Goal: Transaction & Acquisition: Purchase product/service

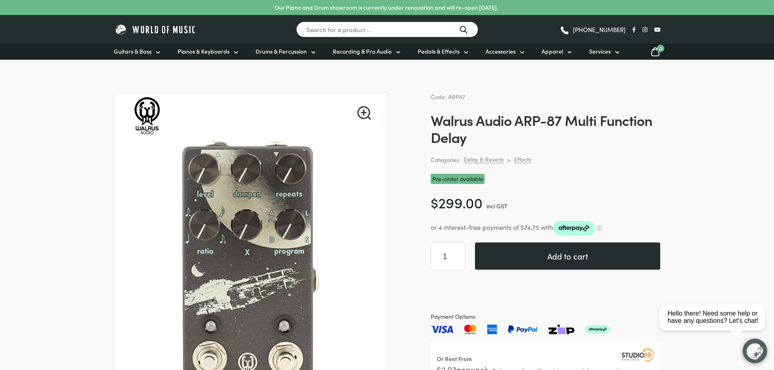
click at [567, 252] on button "Add to cart" at bounding box center [567, 255] width 185 height 27
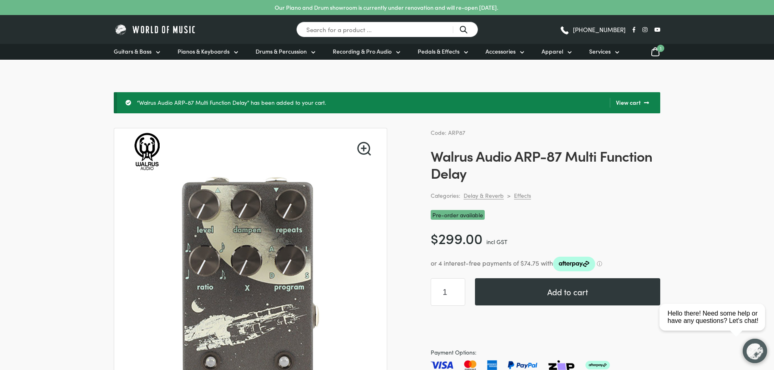
click at [660, 50] on span "1" at bounding box center [660, 48] width 7 height 7
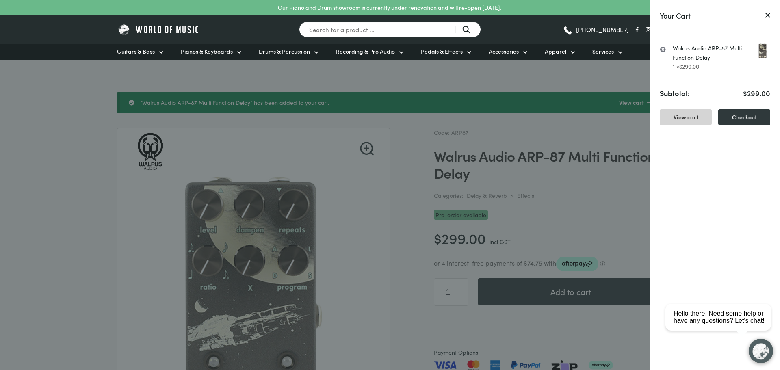
click at [688, 116] on link "View cart" at bounding box center [686, 117] width 52 height 16
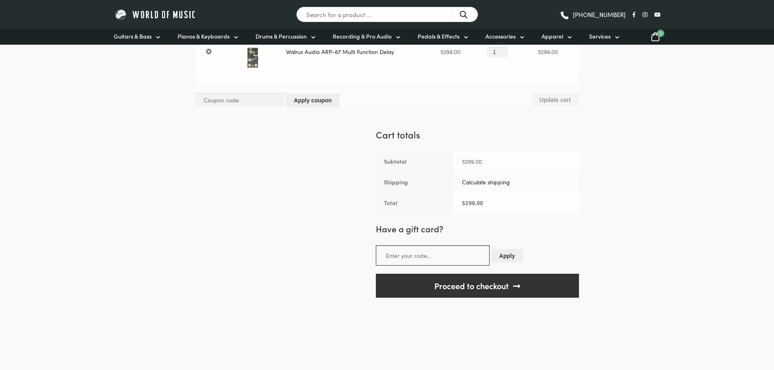
scroll to position [122, 0]
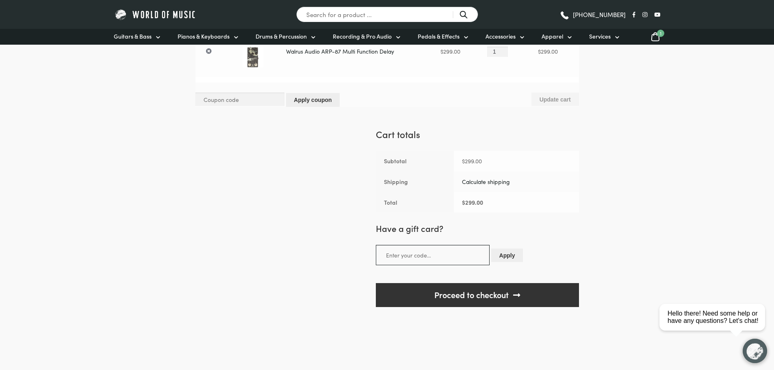
click at [492, 182] on link "Calculate shipping" at bounding box center [486, 181] width 48 height 8
select select "VIC"
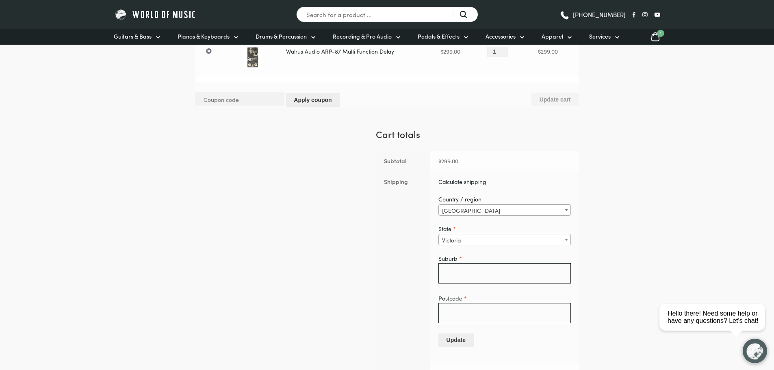
click at [482, 211] on span "Australia" at bounding box center [505, 210] width 132 height 11
